Goal: Navigation & Orientation: Find specific page/section

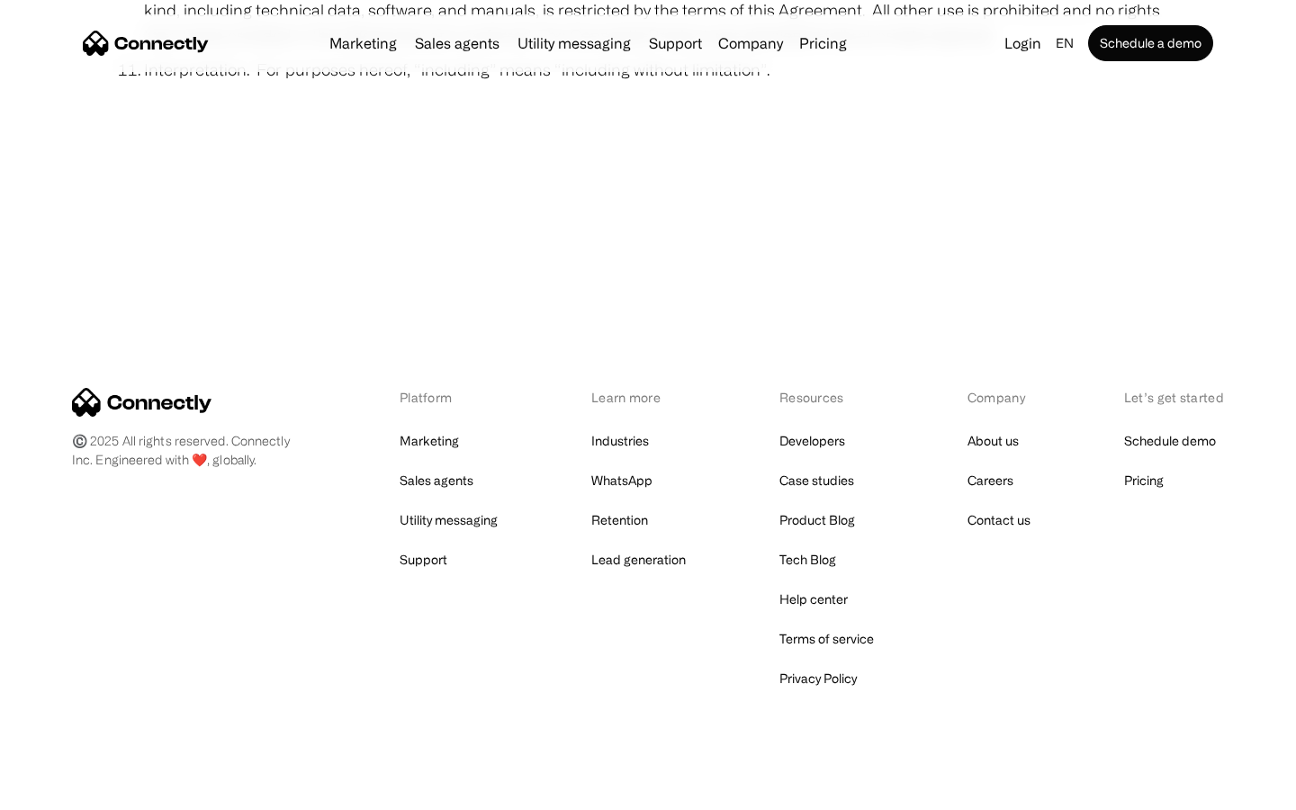
scroll to position [6611, 0]
